Goal: Communication & Community: Ask a question

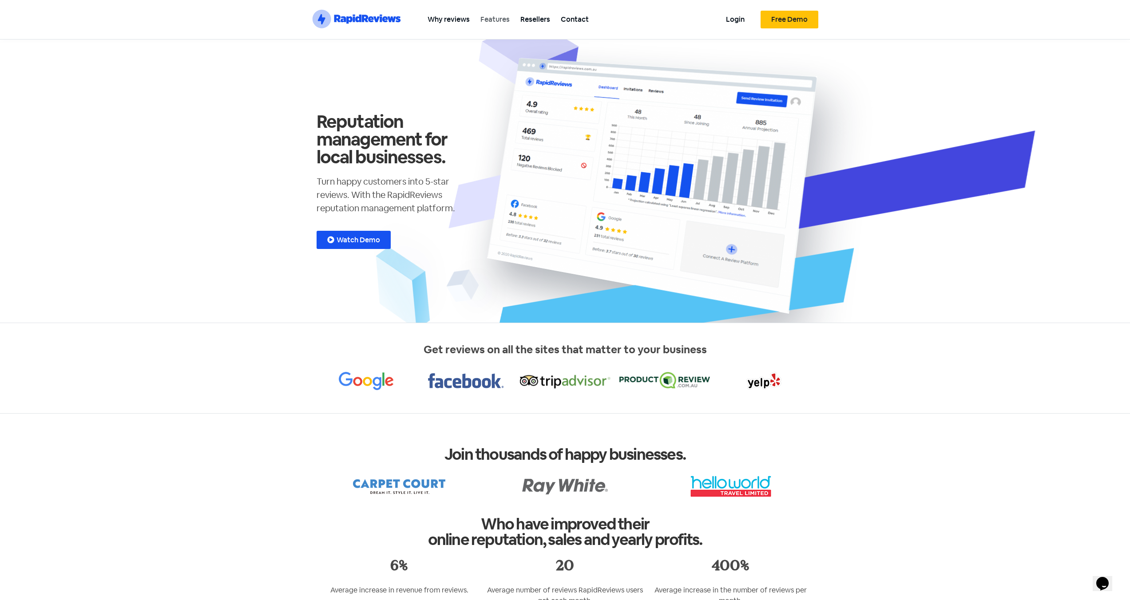
click at [499, 18] on link "Features" at bounding box center [495, 19] width 40 height 20
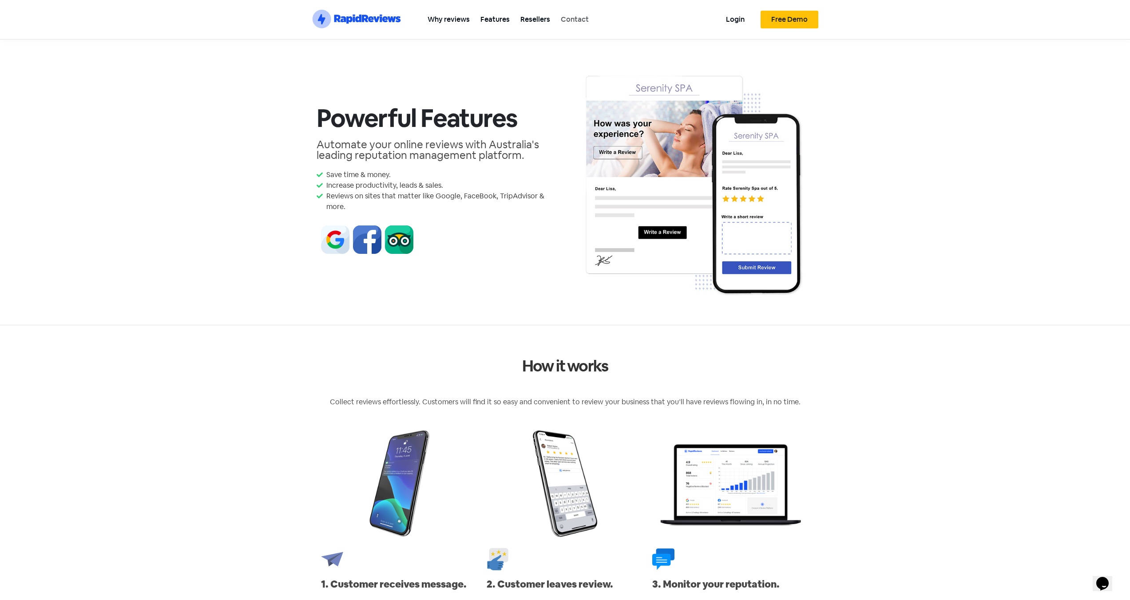
click at [558, 20] on link "Contact" at bounding box center [574, 19] width 39 height 20
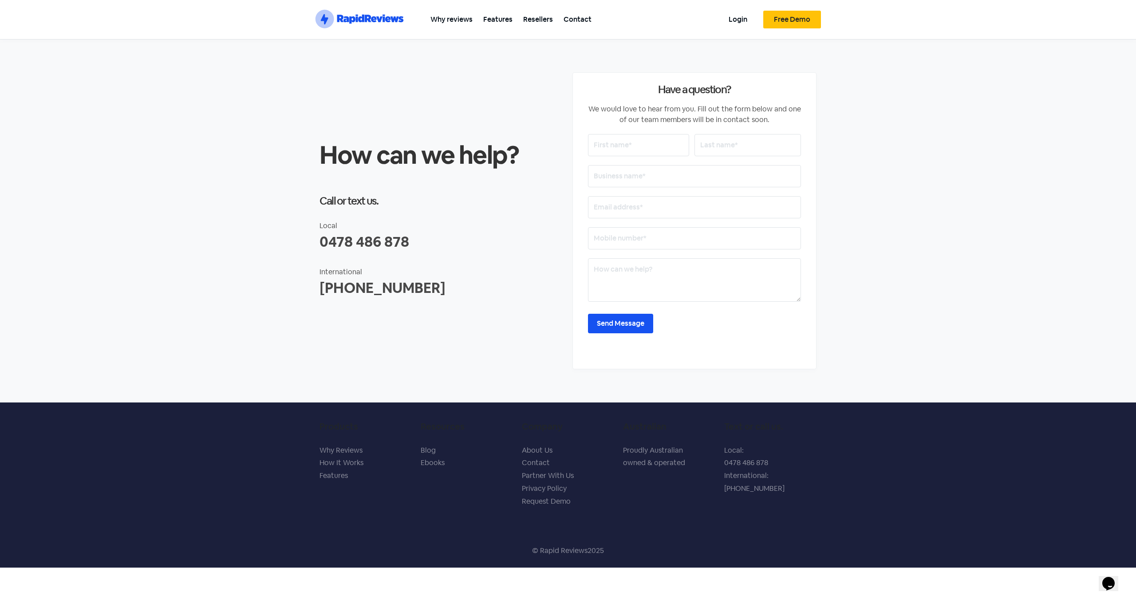
click at [627, 178] on input "text" at bounding box center [694, 176] width 213 height 22
click at [638, 202] on input "email" at bounding box center [694, 207] width 213 height 22
click at [598, 237] on input "text" at bounding box center [694, 238] width 213 height 22
click at [628, 273] on textarea at bounding box center [694, 280] width 213 height 44
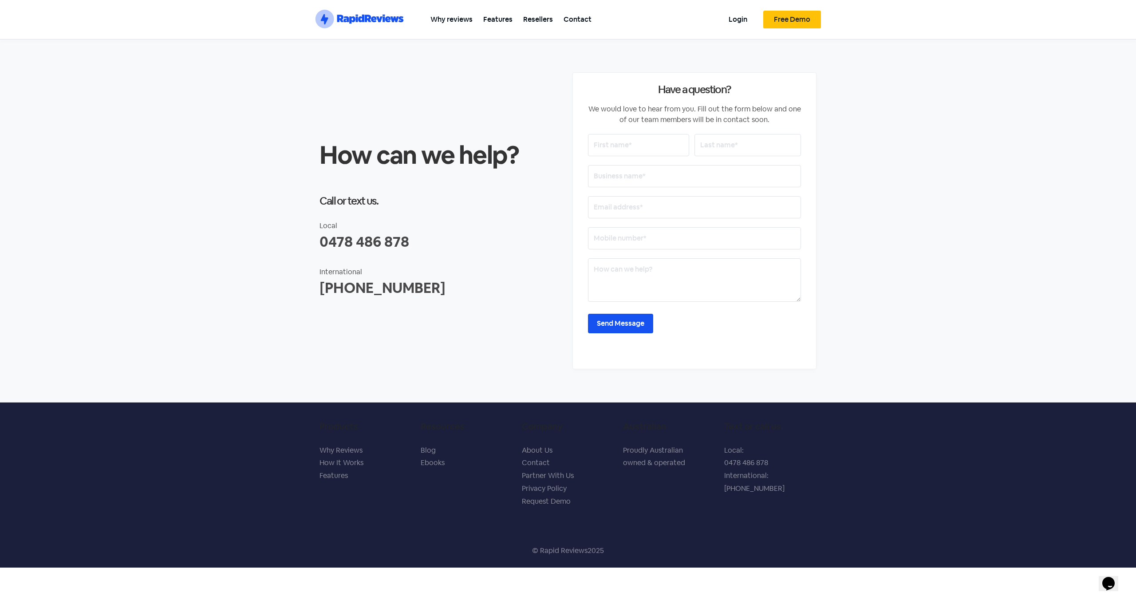
click at [627, 273] on textarea at bounding box center [694, 280] width 213 height 44
click at [615, 138] on input "text" at bounding box center [638, 145] width 101 height 22
click at [748, 139] on input "text" at bounding box center [748, 145] width 107 height 22
click at [643, 174] on input "text" at bounding box center [694, 176] width 213 height 22
click at [630, 206] on input "email" at bounding box center [694, 207] width 213 height 22
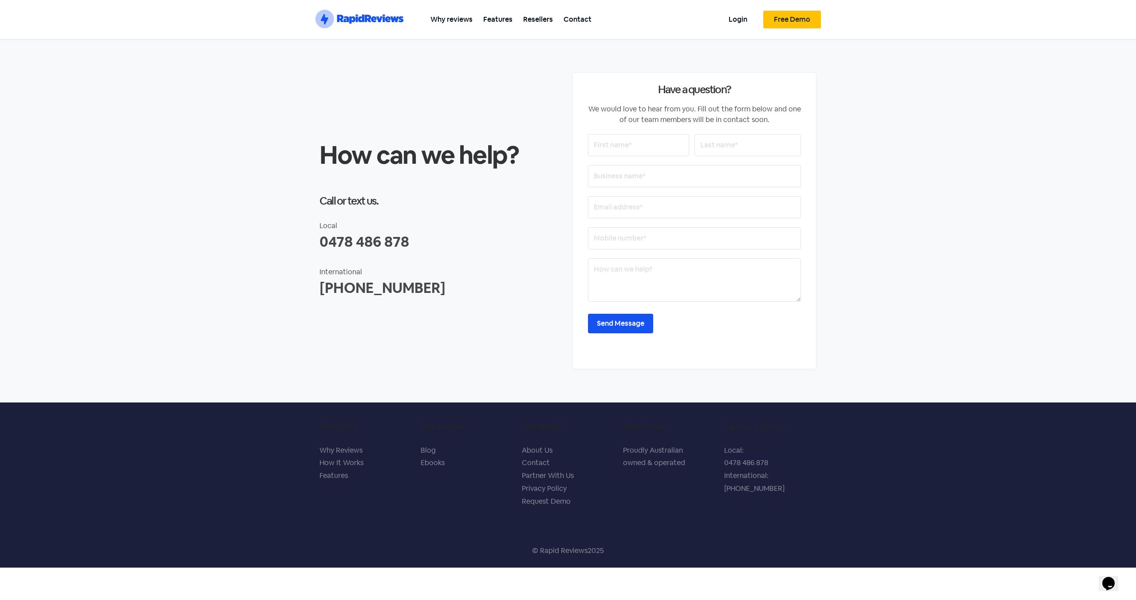
click at [605, 237] on input "text" at bounding box center [694, 238] width 213 height 22
click at [659, 273] on textarea at bounding box center [694, 280] width 213 height 44
